Goal: Transaction & Acquisition: Download file/media

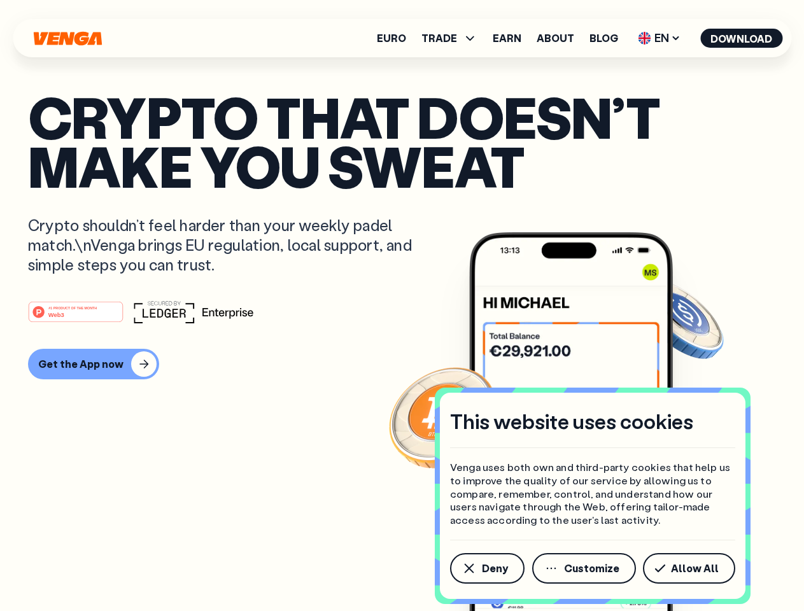
click at [402, 306] on div "#1 PRODUCT OF THE MONTH Web3" at bounding box center [402, 312] width 748 height 23
click at [487, 569] on span "Deny" at bounding box center [495, 569] width 26 height 10
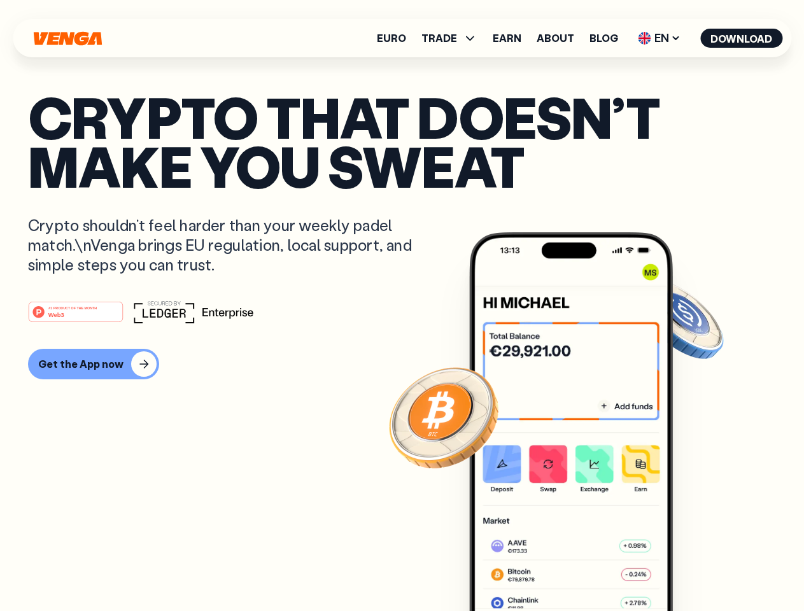
click at [585, 569] on img at bounding box center [571, 445] width 204 height 427
click at [692, 569] on article "Crypto that doesn’t make you sweat Crypto shouldn’t feel harder than your weekl…" at bounding box center [402, 331] width 748 height 478
click at [454, 38] on span "TRADE" at bounding box center [440, 38] width 36 height 10
click at [660, 38] on span "EN" at bounding box center [660, 38] width 52 height 20
click at [742, 38] on button "Download" at bounding box center [742, 38] width 82 height 19
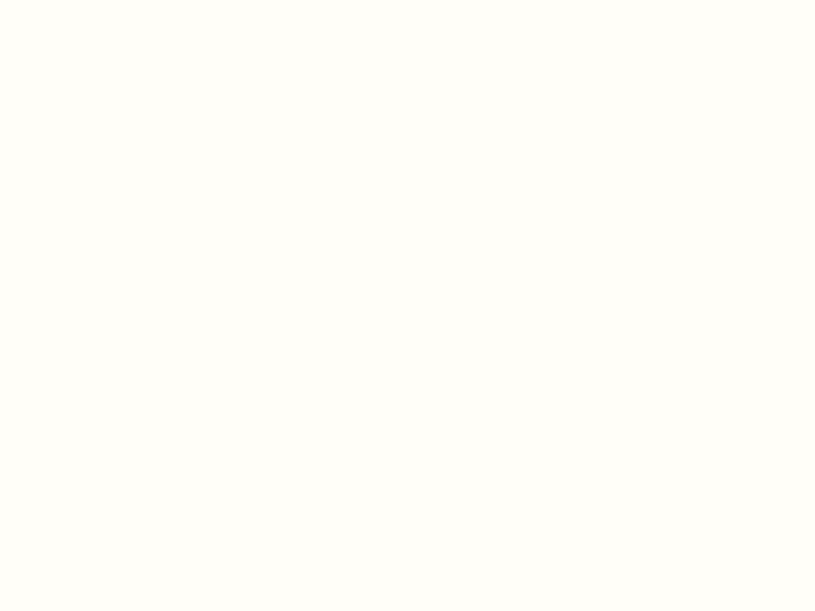
click at [92, 0] on html "This website uses cookies Venga uses both own and third-party cookies that help…" at bounding box center [407, 0] width 815 height 0
click at [78, 0] on html "This website uses cookies Venga uses both own and third-party cookies that help…" at bounding box center [407, 0] width 815 height 0
